Goal: Transaction & Acquisition: Obtain resource

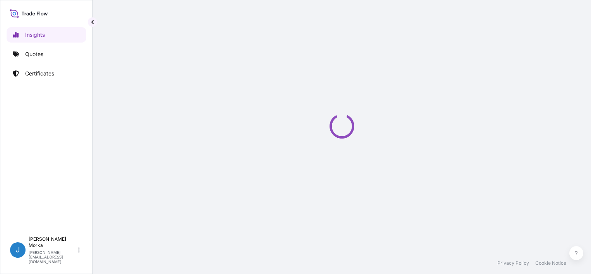
select select "2025"
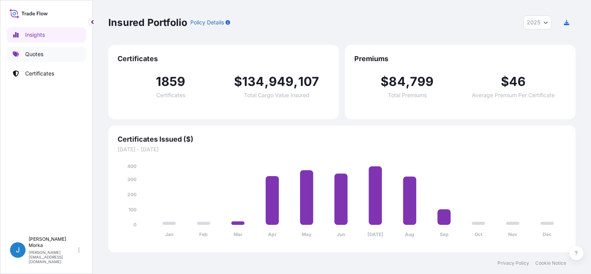
click at [36, 53] on p "Quotes" at bounding box center [34, 54] width 18 height 8
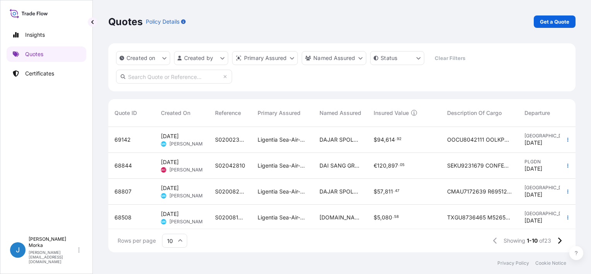
scroll to position [124, 461]
click at [549, 19] on p "Get a Quote" at bounding box center [554, 22] width 29 height 8
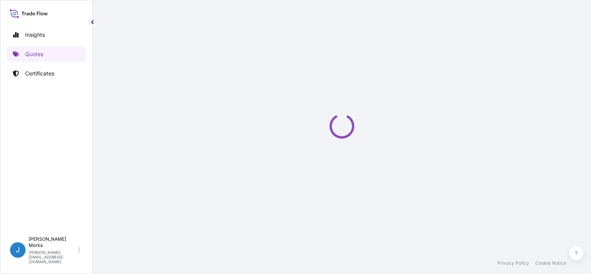
select select "Sea"
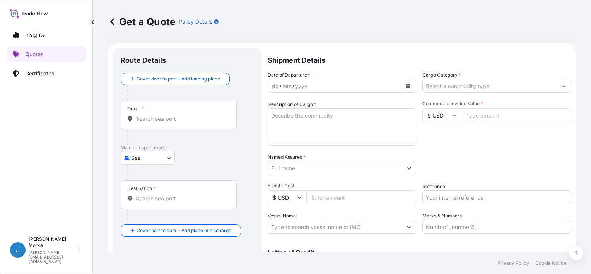
scroll to position [12, 0]
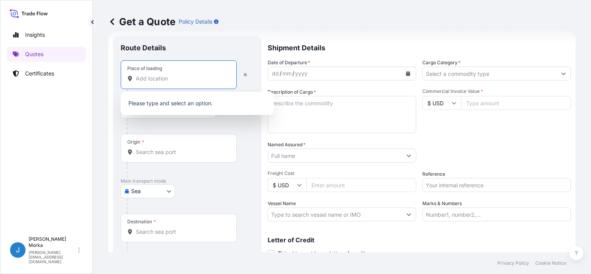
click at [154, 77] on input "Place of loading" at bounding box center [181, 79] width 91 height 8
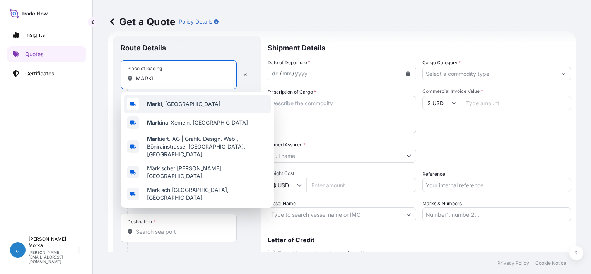
click at [169, 97] on div "Marki , [GEOGRAPHIC_DATA]" at bounding box center [197, 104] width 147 height 19
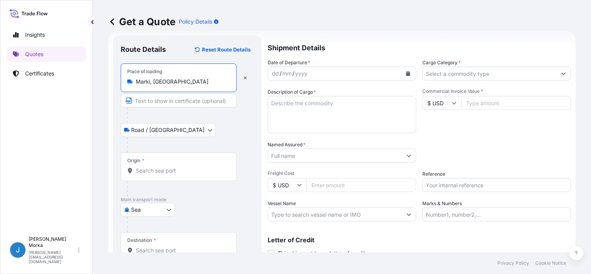
type input "Marki, [GEOGRAPHIC_DATA]"
click at [145, 163] on div "Origin *" at bounding box center [179, 166] width 116 height 29
click at [145, 167] on input "Origin *" at bounding box center [181, 171] width 91 height 8
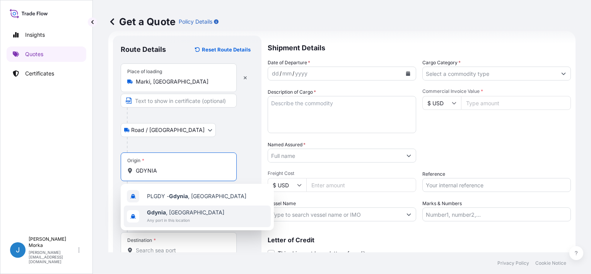
click at [177, 215] on span "[GEOGRAPHIC_DATA] , [GEOGRAPHIC_DATA]" at bounding box center [185, 213] width 77 height 8
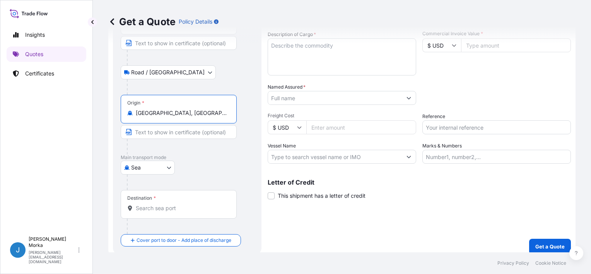
scroll to position [76, 0]
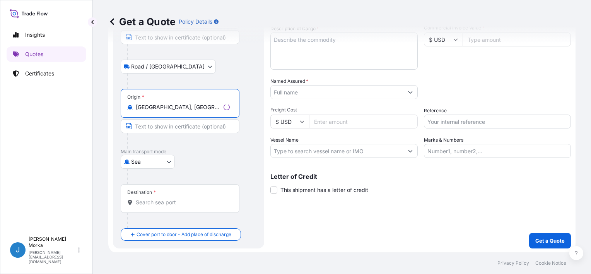
type input "[GEOGRAPHIC_DATA], [GEOGRAPHIC_DATA]"
click at [183, 207] on div "Destination *" at bounding box center [180, 198] width 119 height 29
click at [183, 206] on input "Destination *" at bounding box center [183, 202] width 94 height 8
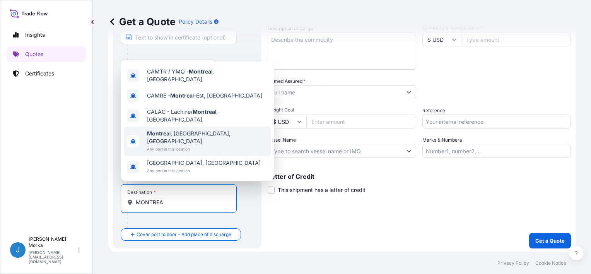
click at [200, 143] on span "Montrea l, [GEOGRAPHIC_DATA], [GEOGRAPHIC_DATA]" at bounding box center [207, 137] width 121 height 15
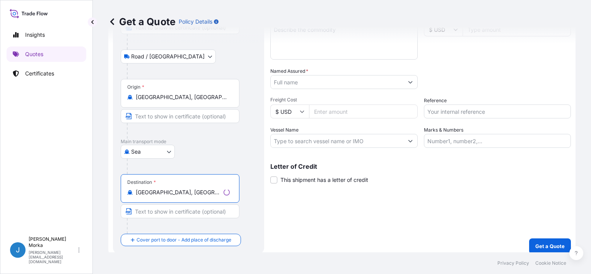
scroll to position [91, 0]
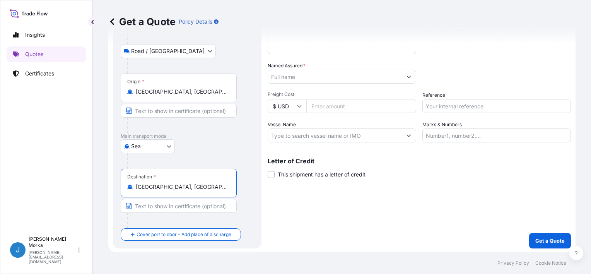
type input "[GEOGRAPHIC_DATA], [GEOGRAPHIC_DATA], [GEOGRAPHIC_DATA]"
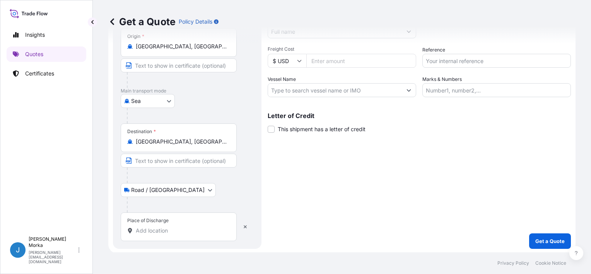
scroll to position [137, 0]
click at [161, 230] on input "Place of Discharge" at bounding box center [181, 230] width 91 height 8
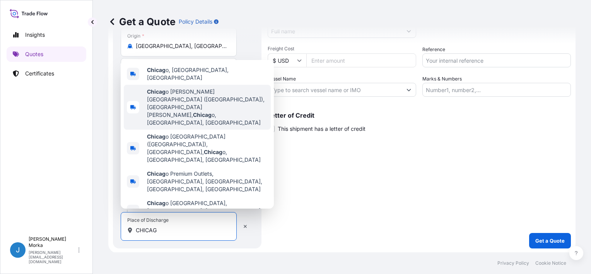
click at [187, 82] on span "Chicag o, [GEOGRAPHIC_DATA], [GEOGRAPHIC_DATA]" at bounding box center [207, 73] width 121 height 15
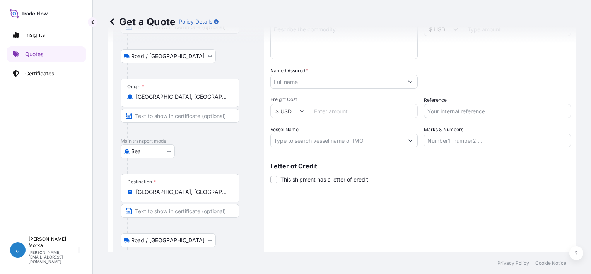
scroll to position [0, 0]
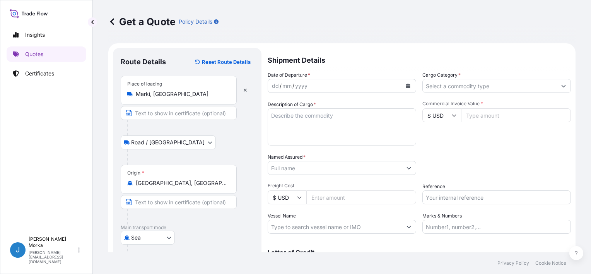
type input "[GEOGRAPHIC_DATA], [GEOGRAPHIC_DATA], [GEOGRAPHIC_DATA]"
click at [405, 84] on button "Calendar" at bounding box center [408, 86] width 12 height 12
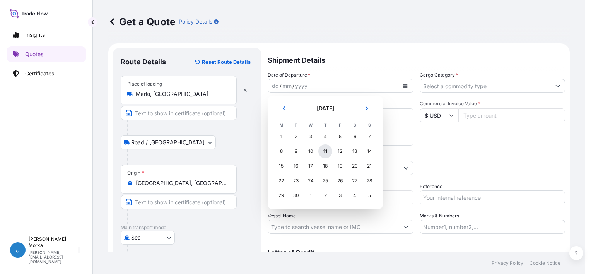
click at [325, 151] on div "11" at bounding box center [325, 151] width 14 height 14
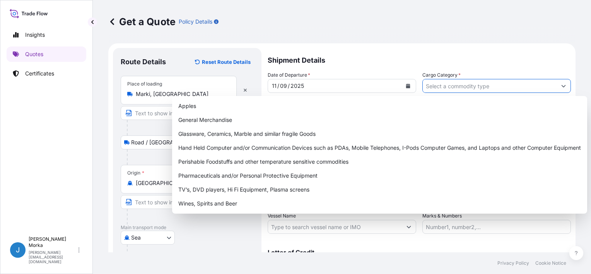
click at [439, 91] on input "Cargo Category *" at bounding box center [490, 86] width 134 height 14
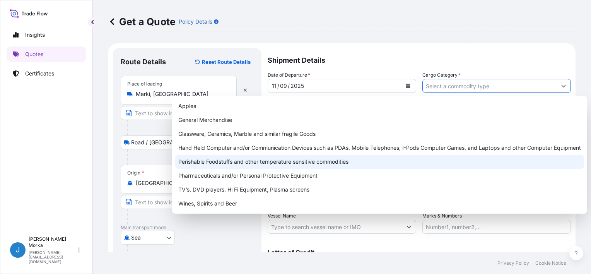
click at [222, 161] on div "Perishable Foodstuffs and other temperature sensitive commodities" at bounding box center [379, 162] width 409 height 14
type input "Perishable Foodstuffs and other temperature sensitive commodities"
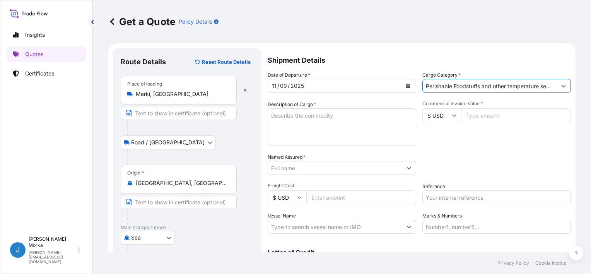
click at [321, 128] on textarea "Description of Cargo *" at bounding box center [342, 126] width 149 height 37
click at [316, 122] on textarea "Description of Cargo *" at bounding box center [342, 126] width 149 height 37
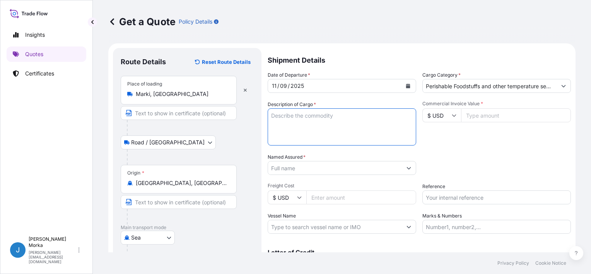
paste textarea "FROZEN BREAD NET WEIGHT: 7056.000 KGS"
click at [272, 113] on textarea "FROZEN BREAD NET WEIGHT: 7056.000 KGS" at bounding box center [342, 126] width 149 height 37
click at [279, 112] on textarea "FROZEN BREAD NET WEIGHT: 7056.000 KGS" at bounding box center [342, 126] width 149 height 37
paste textarea "HLBU6059079"
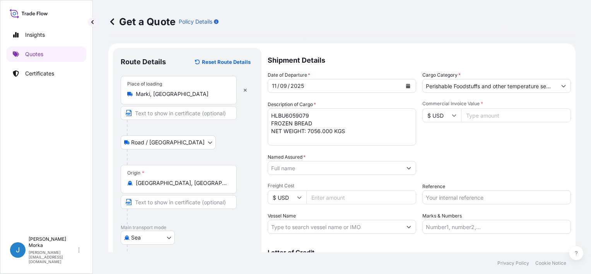
click at [363, 132] on textarea "HLBU6059079 FROZEN BREAD NET WEIGHT: 7056.000 KGS" at bounding box center [342, 126] width 149 height 37
paste textarea "PKG: 840 GW: 7855.68"
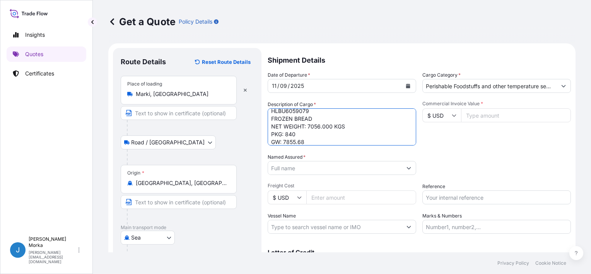
drag, startPoint x: 285, startPoint y: 132, endPoint x: 257, endPoint y: 135, distance: 28.0
click at [257, 135] on form "Route Details Reset Route Details Place of loading Marki, [GEOGRAPHIC_DATA] Roa…" at bounding box center [341, 224] width 467 height 362
click at [311, 133] on textarea "HLBU6059079 FROZEN BREAD NET WEIGHT: 7056.000 KGS 840 GW: 7855.68" at bounding box center [342, 126] width 149 height 37
click at [280, 142] on textarea "HLBU6059079 FROZEN BREAD NET WEIGHT: 7056.000 KGS 840 PACKAGES GW: 7855.68" at bounding box center [342, 126] width 149 height 37
click at [351, 140] on textarea "HLBU6059079 FROZEN BREAD NET WEIGHT: 7056.000 KGS 840 PACKAGES GROSS WEIGHT: 78…" at bounding box center [342, 126] width 149 height 37
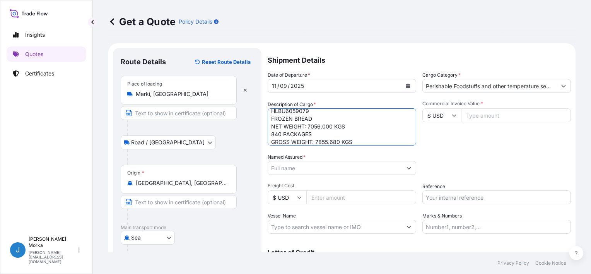
type textarea "HLBU6059079 FROZEN BREAD NET WEIGHT: 7056.000 KGS 840 PACKAGES GROSS WEIGHT: 78…"
click at [449, 164] on div "Packing Category Type to search a container mode Please select a primary mode o…" at bounding box center [496, 164] width 149 height 22
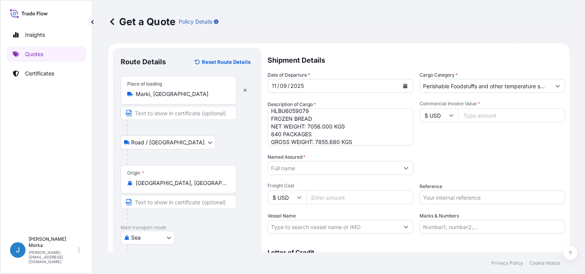
click at [274, 166] on input "Named Assured *" at bounding box center [333, 168] width 131 height 14
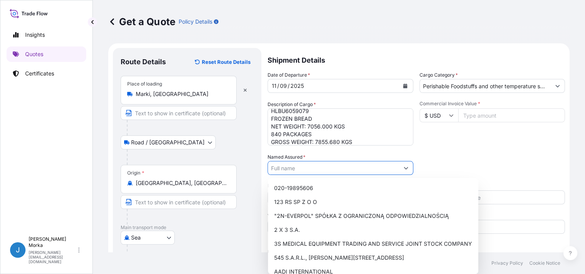
paste input "Baking Co."
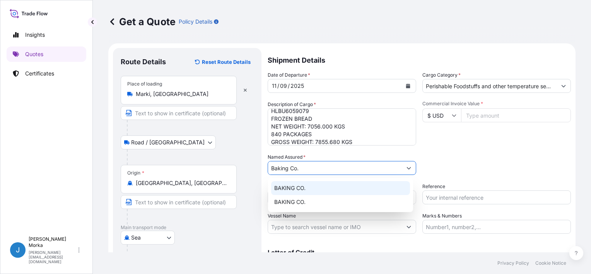
click at [306, 189] on div "BAKING CO." at bounding box center [340, 188] width 139 height 14
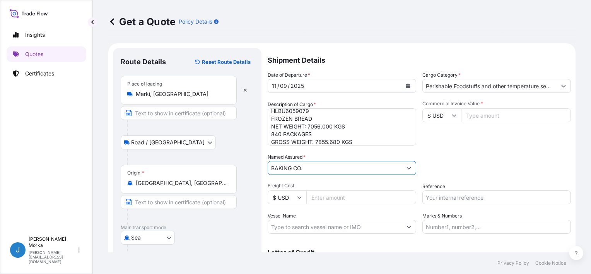
type input "BAKING CO."
click at [465, 200] on input "Reference" at bounding box center [496, 197] width 149 height 14
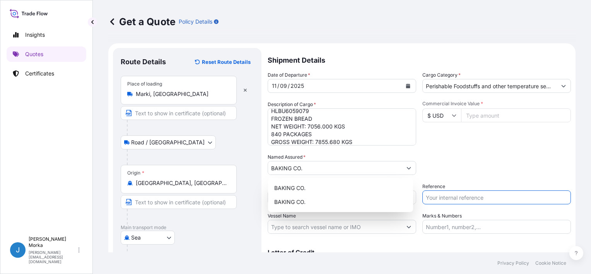
paste input "S02048800"
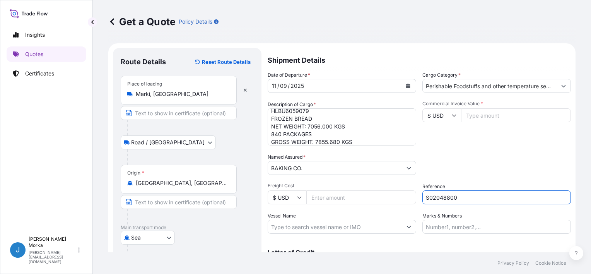
type input "S02048800"
click at [454, 166] on div "Packing Category Type to search a container mode Please select a primary mode o…" at bounding box center [496, 164] width 149 height 22
click at [482, 116] on input "Commercial Invoice Value *" at bounding box center [516, 115] width 110 height 14
paste input "17801.27"
type input "17801.27"
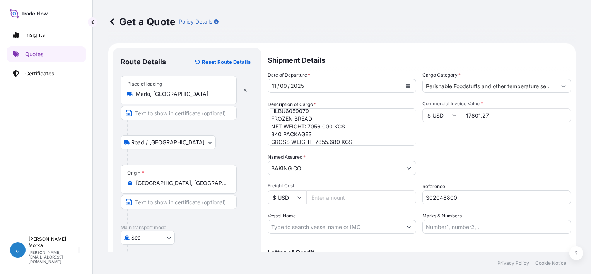
click at [469, 145] on div "Date of Departure * [DATE] Cargo Category * Perishable Foodstuffs and other tem…" at bounding box center [419, 152] width 303 height 162
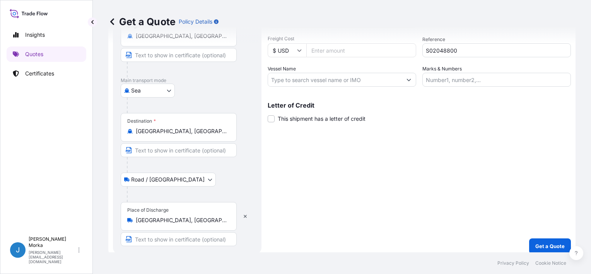
scroll to position [152, 0]
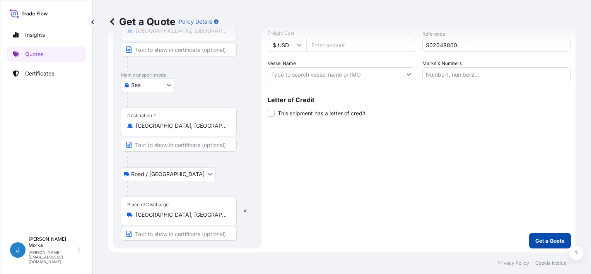
click at [537, 243] on p "Get a Quote" at bounding box center [549, 241] width 29 height 8
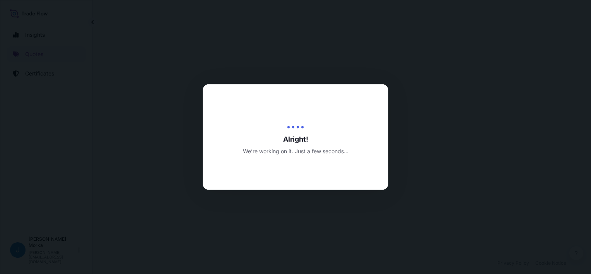
select select "Road / [GEOGRAPHIC_DATA]"
select select "Sea"
select select "Road / [GEOGRAPHIC_DATA]"
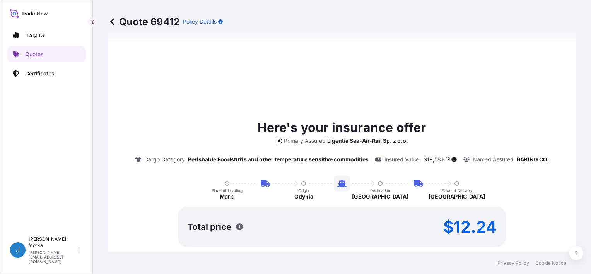
scroll to position [487, 0]
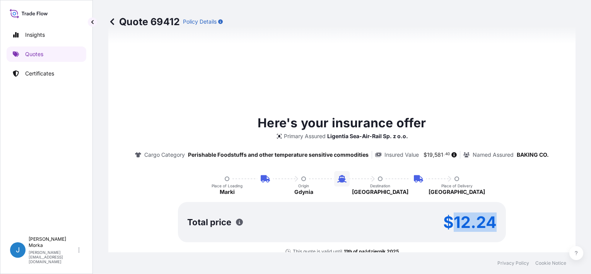
drag, startPoint x: 453, startPoint y: 217, endPoint x: 502, endPoint y: 215, distance: 48.4
click at [502, 215] on div "Total price $12.24" at bounding box center [342, 222] width 328 height 40
copy p "12.24"
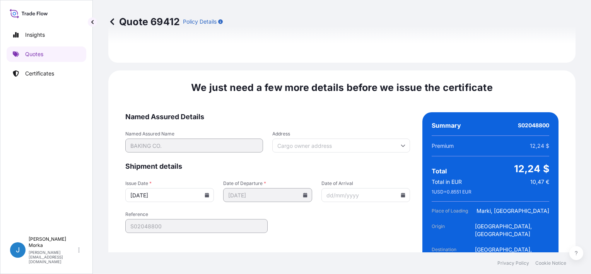
scroll to position [1167, 0]
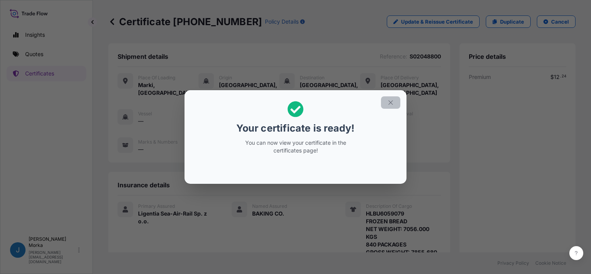
click at [393, 101] on icon "button" at bounding box center [390, 102] width 7 height 7
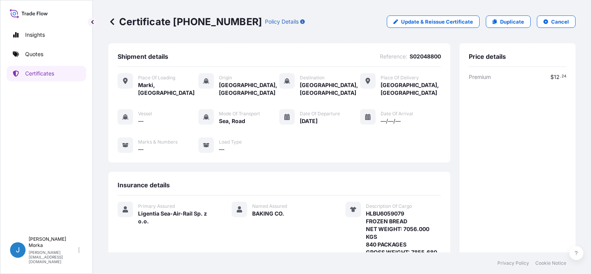
scroll to position [155, 0]
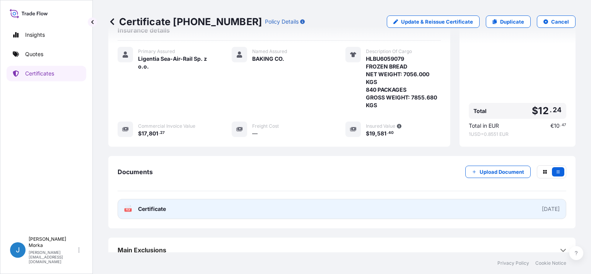
click at [435, 210] on link "PDF Certificate [DATE]" at bounding box center [342, 209] width 449 height 20
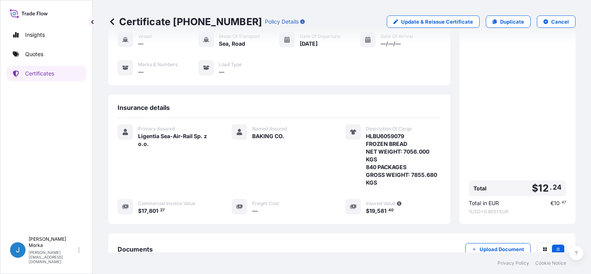
scroll to position [77, 0]
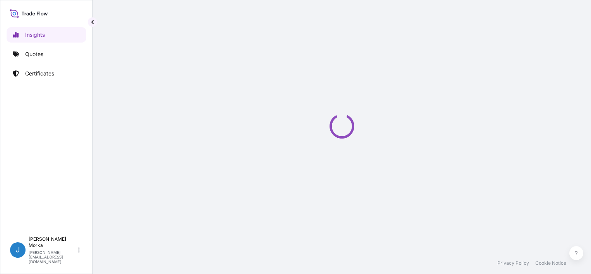
select select "2025"
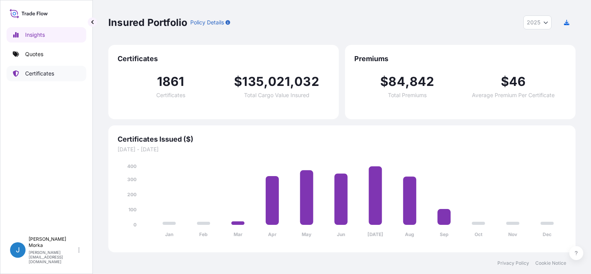
click at [57, 77] on link "Certificates" at bounding box center [47, 73] width 80 height 15
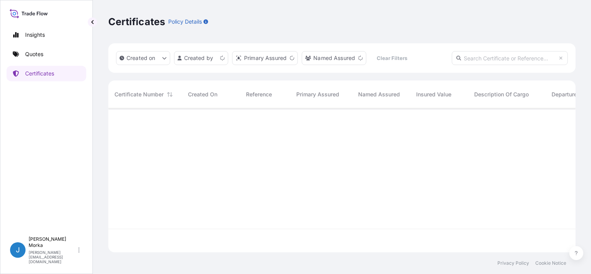
scroll to position [142, 461]
click at [504, 59] on input "text" at bounding box center [510, 58] width 116 height 14
click at [477, 62] on input "text" at bounding box center [510, 58] width 116 height 14
click at [479, 57] on input "text" at bounding box center [510, 58] width 116 height 14
paste input "S02048800"
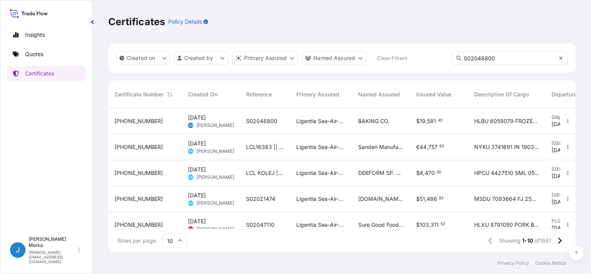
type input "S02048800"
click at [561, 59] on icon at bounding box center [561, 58] width 5 height 5
click at [545, 32] on div "Certificates Policy Details" at bounding box center [341, 21] width 467 height 43
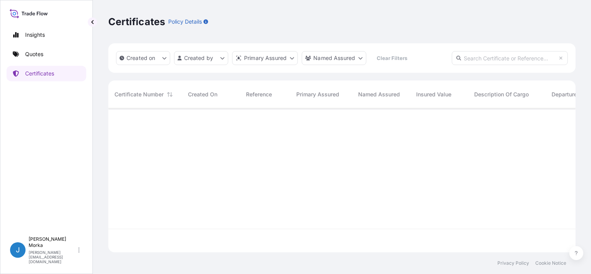
click at [40, 57] on p "Quotes" at bounding box center [34, 54] width 18 height 8
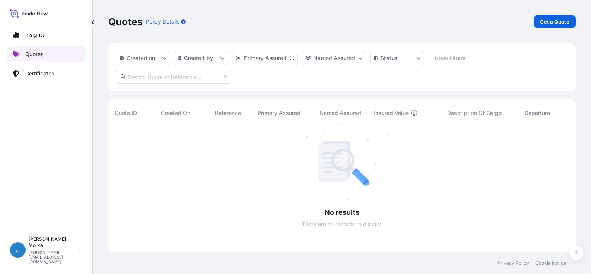
scroll to position [124, 461]
click at [40, 73] on p "Certificates" at bounding box center [39, 74] width 29 height 8
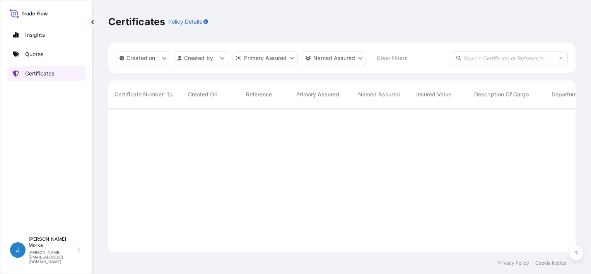
scroll to position [142, 461]
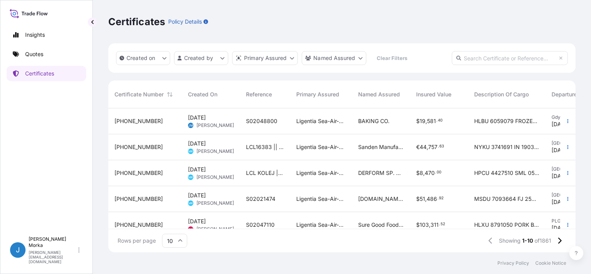
click at [508, 57] on input "text" at bounding box center [510, 58] width 116 height 14
paste input "S02048800"
type input "S02048800"
